Goal: Task Accomplishment & Management: Complete application form

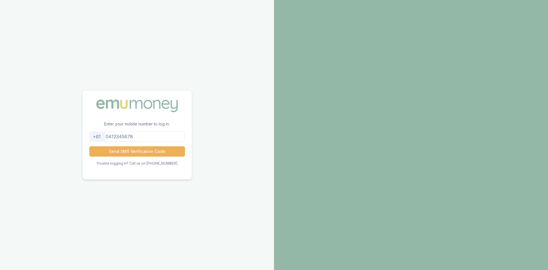
click at [120, 137] on input "tel" at bounding box center [137, 136] width 96 height 10
type input "0450680649"
click at [145, 147] on button "Send SMS Verification Code" at bounding box center [137, 151] width 96 height 10
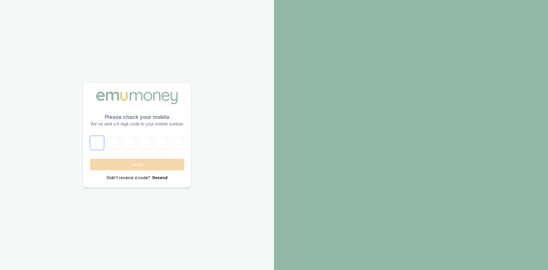
click at [100, 146] on input "number" at bounding box center [97, 143] width 14 height 14
type input "2"
type input "9"
type input "2"
type input "4"
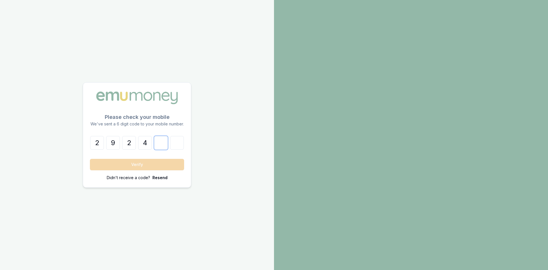
type input "3"
type input "0"
click at [124, 168] on button "Verify" at bounding box center [137, 164] width 94 height 11
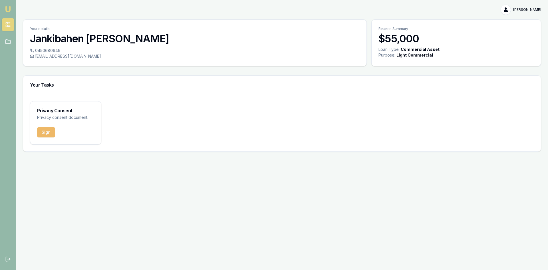
click at [42, 133] on button "Sign" at bounding box center [46, 132] width 18 height 10
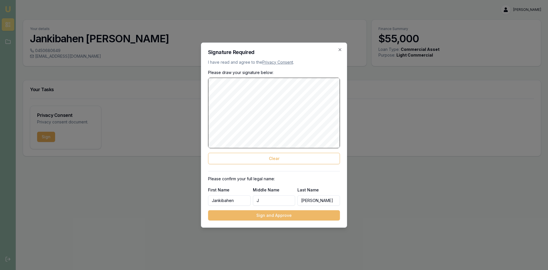
click at [277, 216] on button "Sign and Approve" at bounding box center [274, 215] width 132 height 10
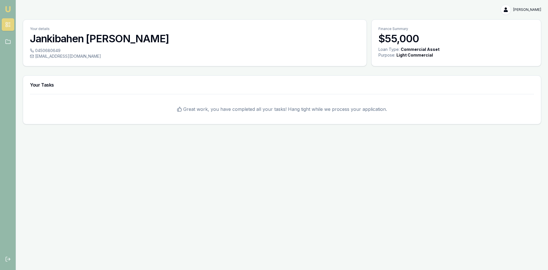
click at [529, 8] on html "[PERSON_NAME] Toggle Menu Your details [PERSON_NAME] 0450680649 [EMAIL_ADDRESS]…" at bounding box center [274, 135] width 548 height 270
click at [519, 36] on div "Logout" at bounding box center [523, 33] width 34 height 9
